Goal: Use online tool/utility: Utilize a website feature to perform a specific function

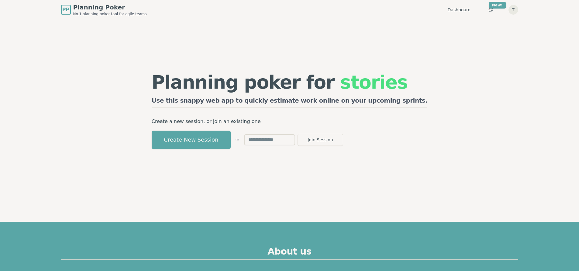
click at [295, 139] on input "text" at bounding box center [269, 139] width 51 height 11
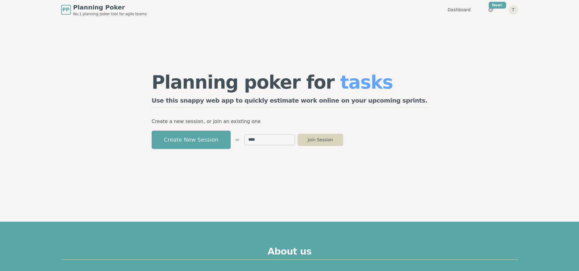
type input "****"
click at [343, 141] on button "Join Session" at bounding box center [321, 139] width 46 height 12
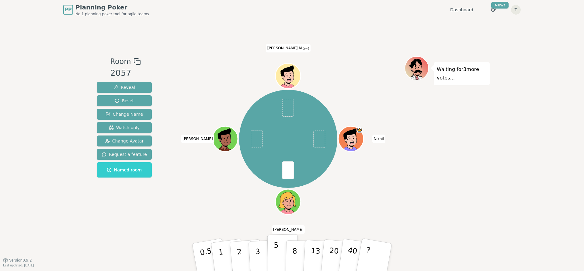
click at [278, 255] on button "5" at bounding box center [282, 257] width 31 height 46
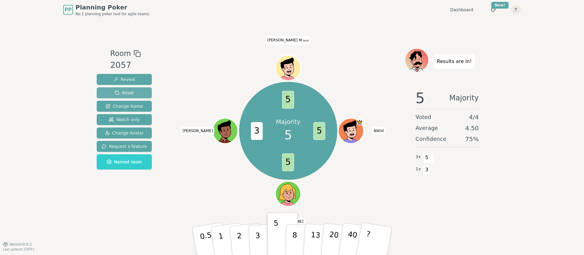
click at [138, 93] on button "Reset" at bounding box center [124, 92] width 55 height 11
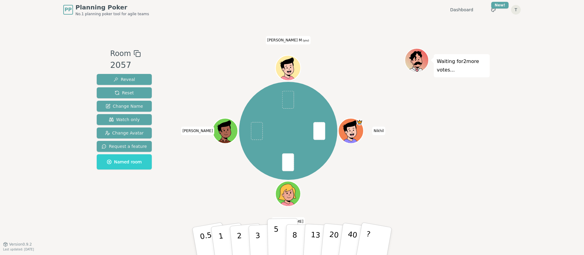
click at [281, 236] on button "5" at bounding box center [282, 241] width 31 height 46
click at [261, 236] on button "3" at bounding box center [264, 240] width 33 height 47
click at [254, 236] on button "3" at bounding box center [264, 240] width 33 height 47
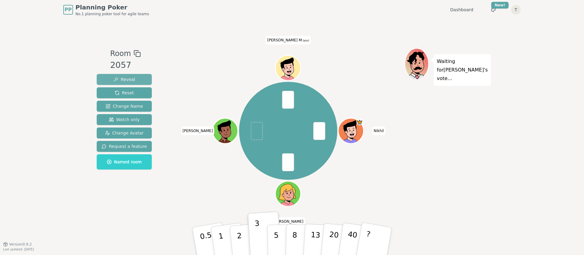
click at [137, 81] on button "Reveal" at bounding box center [124, 79] width 55 height 11
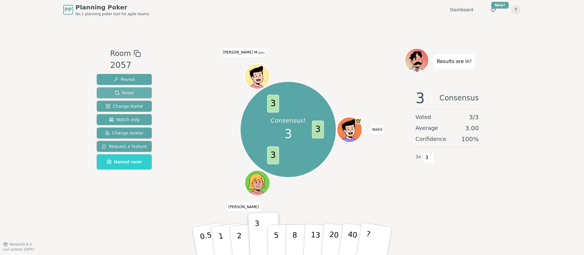
click at [136, 93] on button "Reset" at bounding box center [124, 92] width 55 height 11
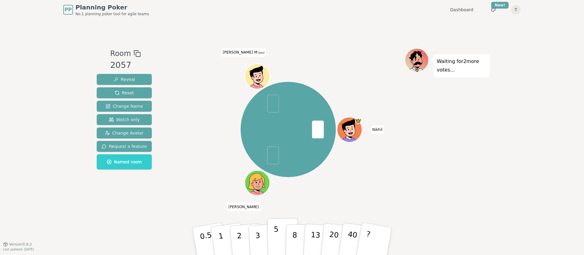
click at [276, 236] on p "5" at bounding box center [276, 241] width 5 height 33
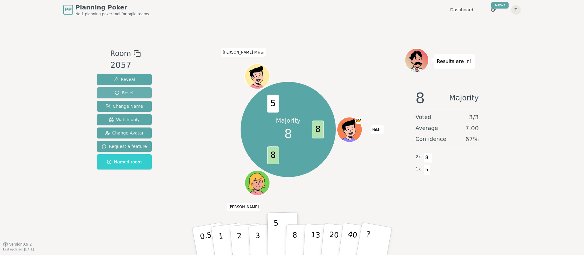
click at [135, 93] on button "Reset" at bounding box center [124, 92] width 55 height 11
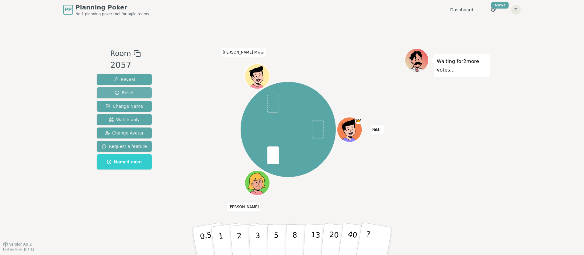
click at [133, 95] on button "Reset" at bounding box center [124, 92] width 55 height 11
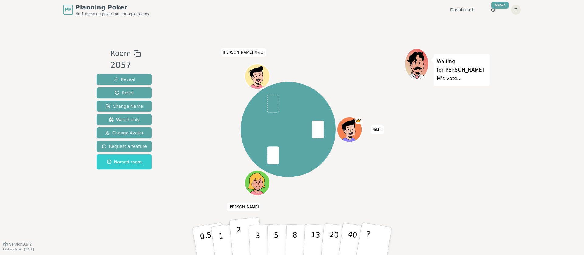
click at [238, 233] on p "2" at bounding box center [240, 241] width 8 height 33
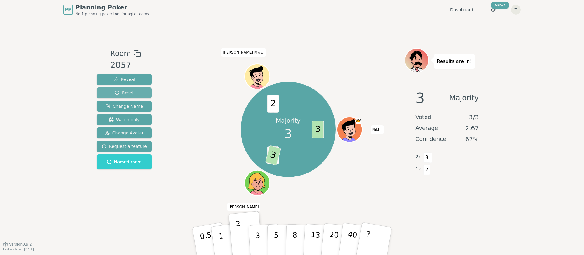
click at [132, 92] on button "Reset" at bounding box center [124, 92] width 55 height 11
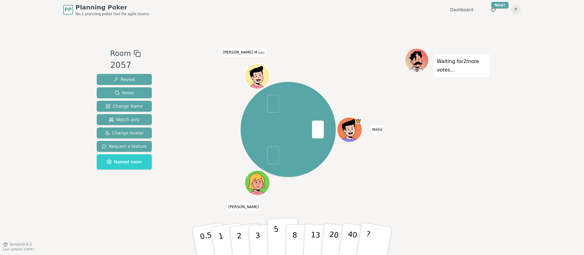
click at [277, 234] on p "5" at bounding box center [276, 241] width 5 height 33
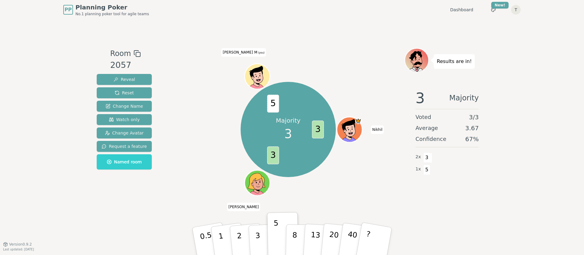
click at [368, 190] on div "Majority 3 3 3 5 Nikhil [PERSON_NAME] M (you)" at bounding box center [288, 129] width 233 height 141
